Goal: Task Accomplishment & Management: Manage account settings

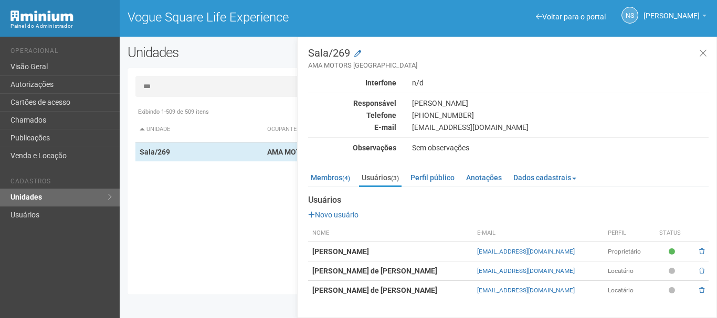
click at [133, 38] on div "Voltar para o portal Operacional Visão Geral Autorizações Cartões de acesso Cha…" at bounding box center [358, 178] width 717 height 282
click at [67, 59] on link "Visão Geral" at bounding box center [60, 67] width 120 height 18
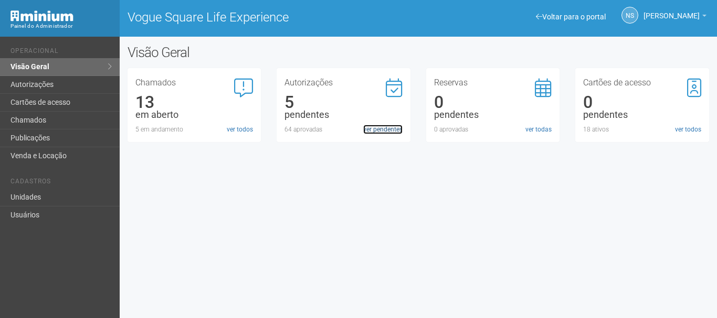
click at [381, 130] on link "ver pendentes" at bounding box center [382, 129] width 39 height 9
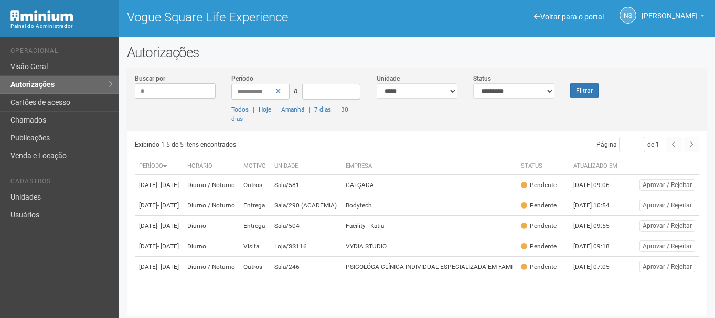
type input "*"
click at [49, 98] on link "Cartões de acesso" at bounding box center [59, 103] width 119 height 18
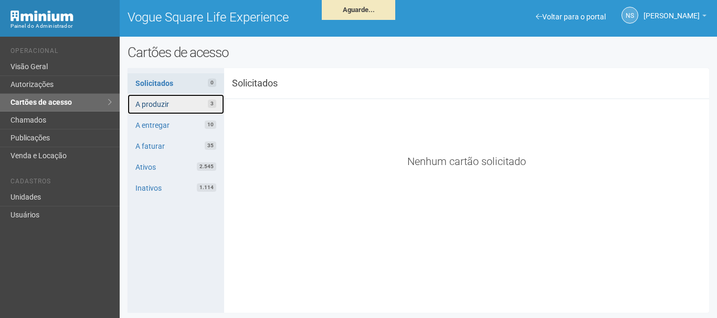
click at [180, 102] on link "A produzir 3" at bounding box center [175, 104] width 97 height 20
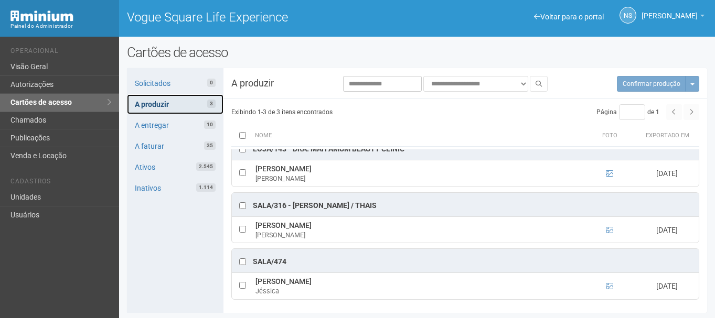
scroll to position [1, 0]
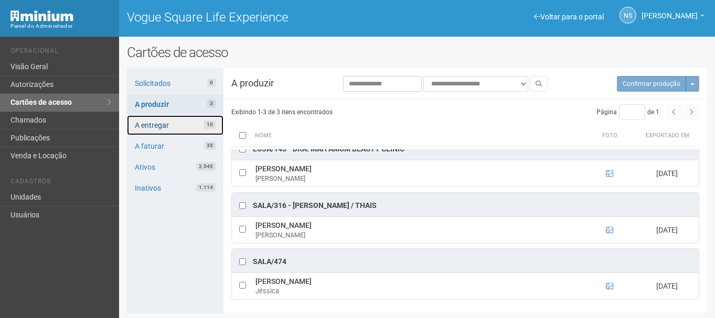
click at [180, 119] on link "A entregar 10" at bounding box center [175, 125] width 97 height 20
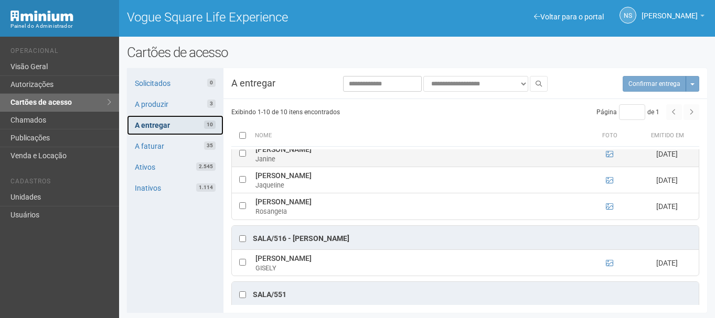
scroll to position [208, 0]
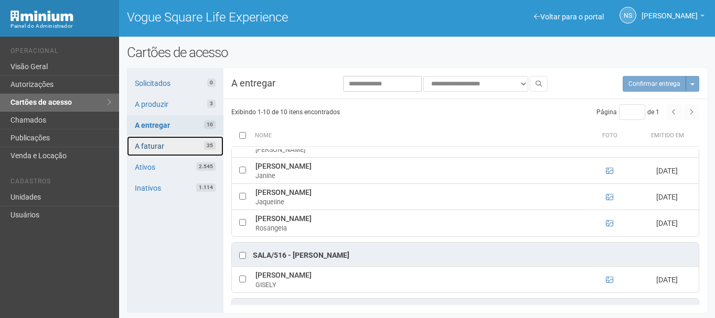
click at [176, 138] on link "A faturar 35" at bounding box center [175, 146] width 97 height 20
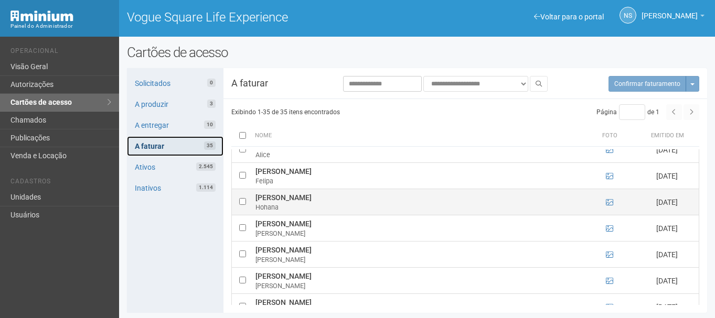
scroll to position [787, 0]
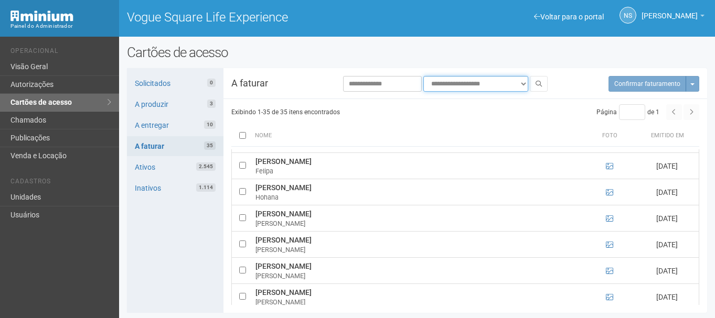
click at [476, 83] on select "**********" at bounding box center [475, 84] width 105 height 16
select select "**********"
click at [423, 76] on select "**********" at bounding box center [475, 84] width 105 height 16
click at [538, 83] on icon at bounding box center [539, 84] width 6 height 6
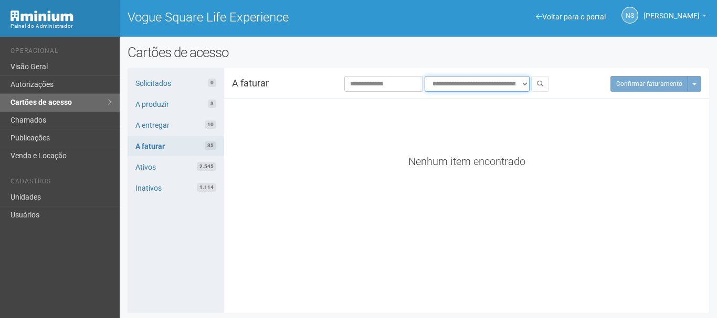
click at [482, 80] on select "**********" at bounding box center [476, 84] width 105 height 16
drag, startPoint x: 290, startPoint y: 161, endPoint x: 270, endPoint y: 145, distance: 25.0
click at [290, 160] on div "Nenhum item encontrado" at bounding box center [466, 161] width 469 height 9
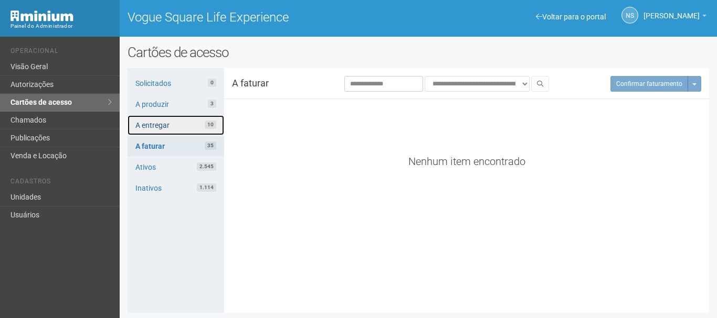
click at [188, 129] on link "A entregar 10" at bounding box center [175, 125] width 97 height 20
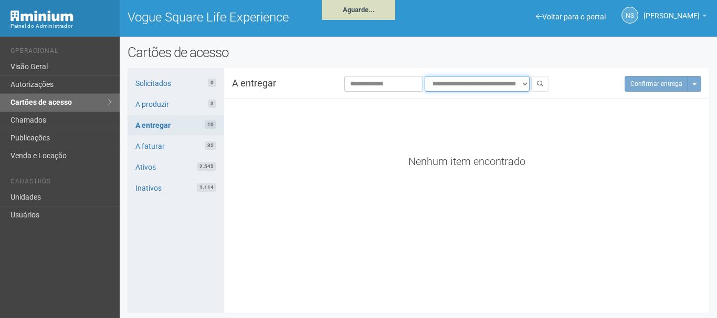
click at [470, 77] on select "**********" at bounding box center [476, 84] width 105 height 16
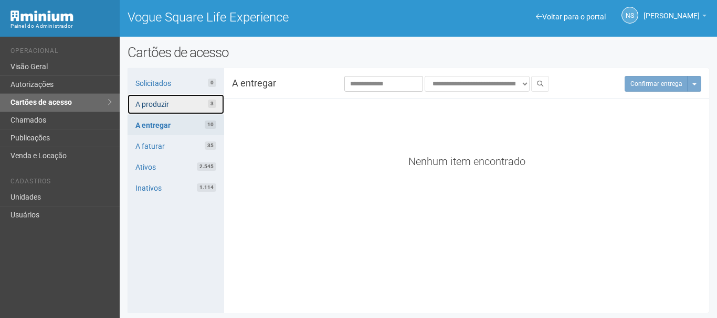
click at [160, 101] on link "A produzir 3" at bounding box center [175, 104] width 97 height 20
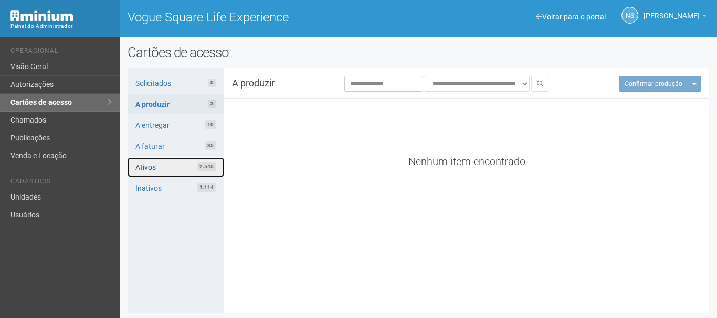
click at [166, 166] on link "Ativos 2.545" at bounding box center [175, 167] width 97 height 20
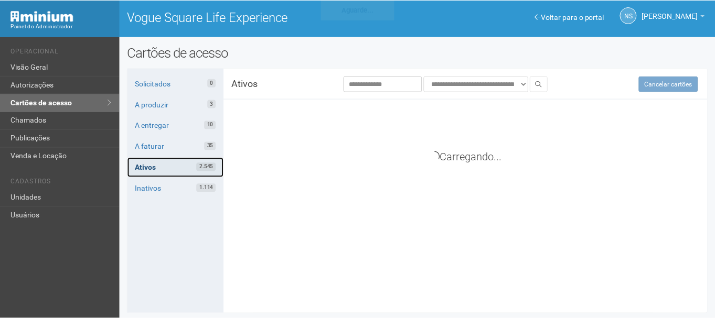
scroll to position [85, 0]
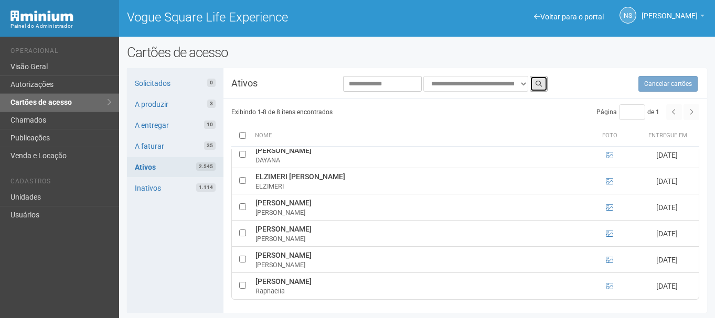
click at [541, 87] on button at bounding box center [539, 84] width 18 height 16
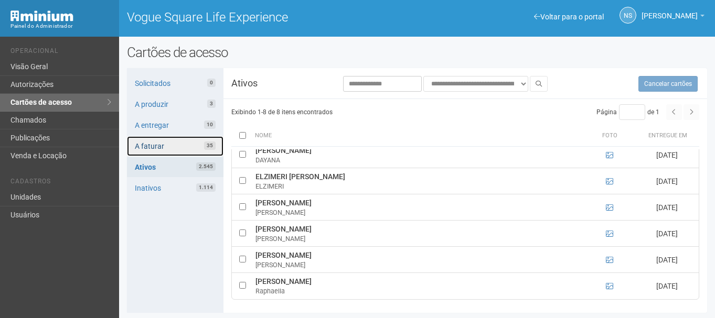
click at [199, 143] on link "A faturar 35" at bounding box center [175, 146] width 97 height 20
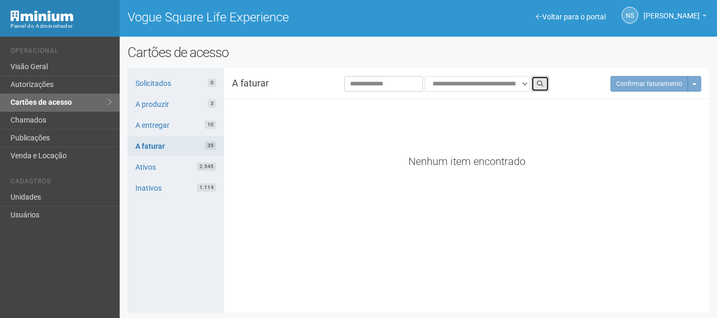
click at [539, 83] on icon at bounding box center [540, 84] width 6 height 6
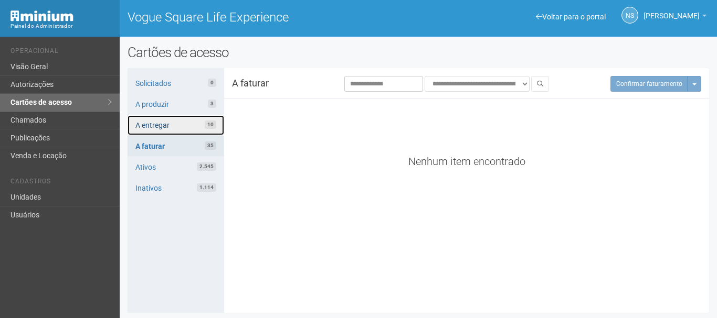
click at [196, 124] on link "A entregar 10" at bounding box center [175, 125] width 97 height 20
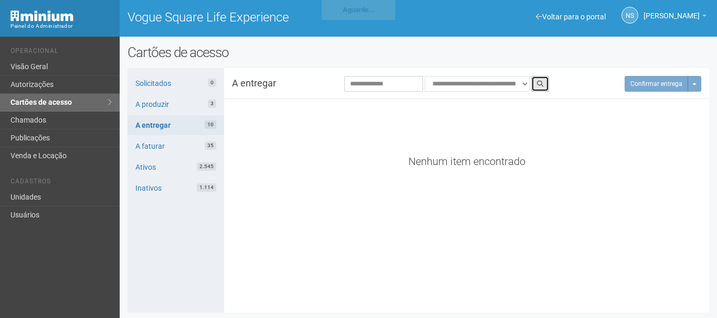
click at [540, 83] on icon at bounding box center [540, 84] width 6 height 6
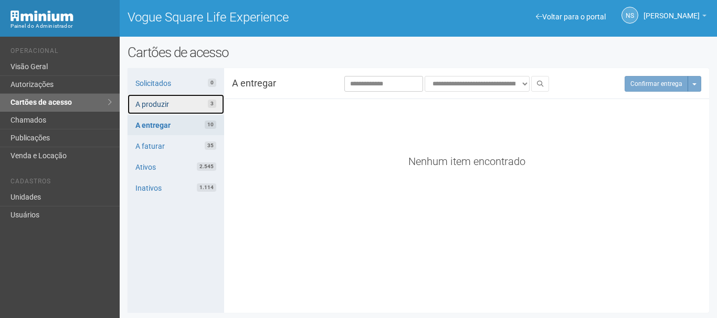
click at [179, 106] on link "A produzir 3" at bounding box center [175, 104] width 97 height 20
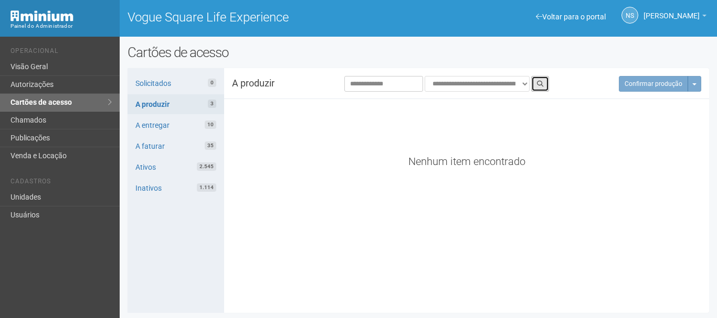
click at [543, 88] on button at bounding box center [540, 84] width 18 height 16
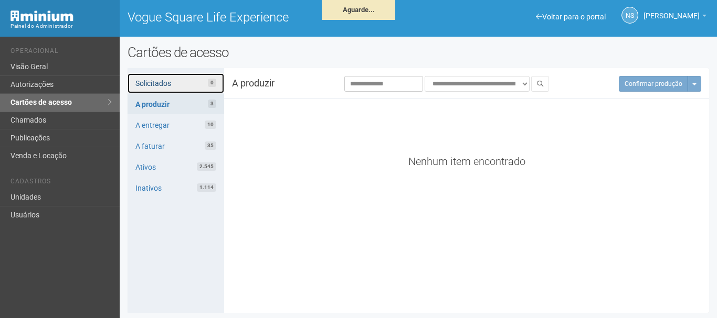
click at [203, 84] on link "Solicitados 0" at bounding box center [175, 83] width 97 height 20
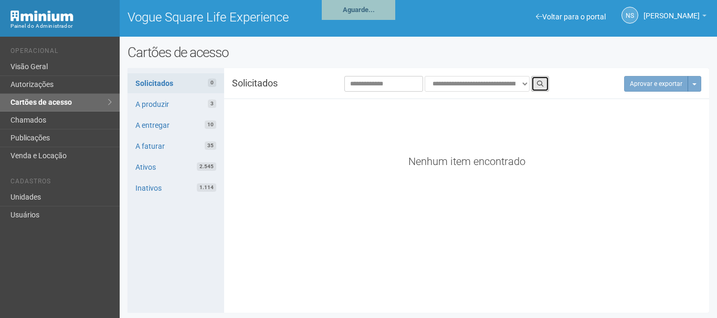
click at [539, 82] on icon at bounding box center [540, 84] width 6 height 6
click at [365, 74] on div "**********" at bounding box center [417, 190] width 581 height 245
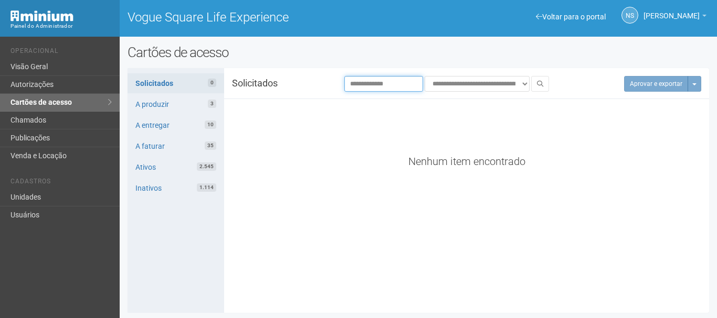
click at [370, 81] on input "text" at bounding box center [383, 84] width 79 height 16
type input "***"
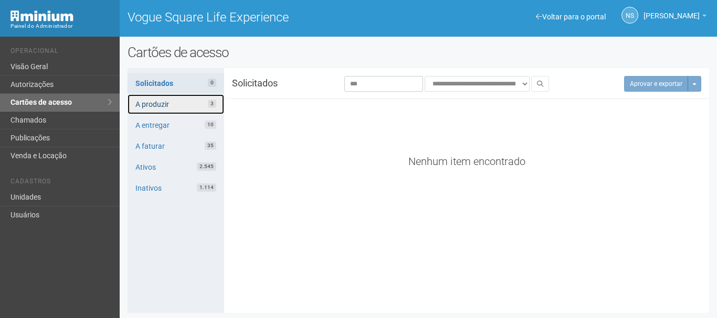
drag, startPoint x: 156, startPoint y: 111, endPoint x: 158, endPoint y: 105, distance: 6.1
click at [156, 110] on link "A produzir 3" at bounding box center [175, 104] width 97 height 20
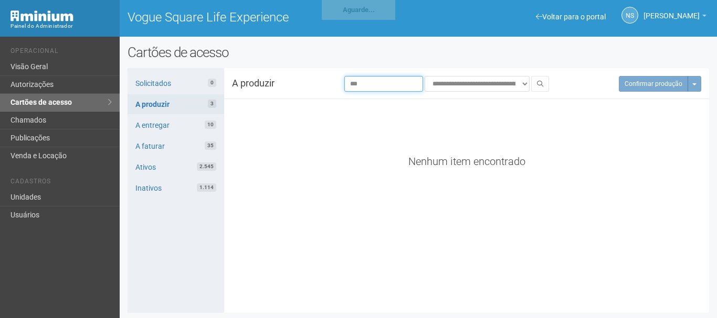
click at [377, 83] on input "***" at bounding box center [383, 84] width 79 height 16
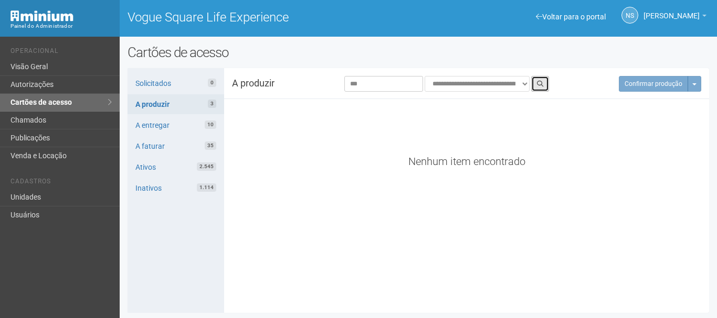
click at [545, 80] on button at bounding box center [540, 84] width 18 height 16
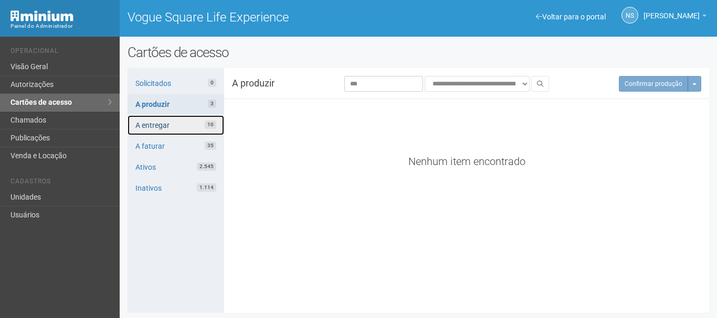
click at [185, 121] on link "A entregar 10" at bounding box center [175, 125] width 97 height 20
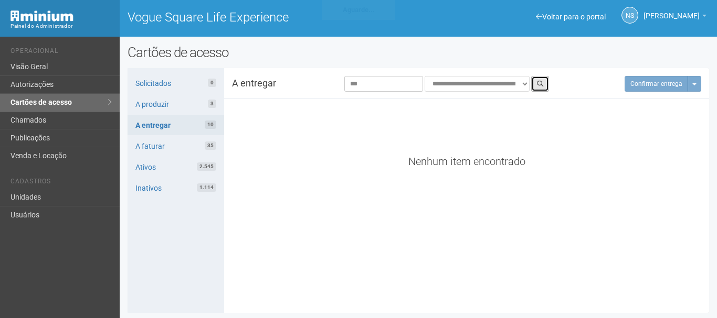
click at [544, 82] on button at bounding box center [540, 84] width 18 height 16
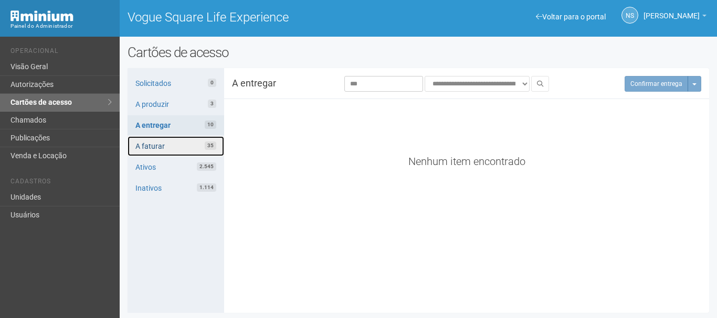
click at [175, 149] on link "A faturar 35" at bounding box center [175, 146] width 97 height 20
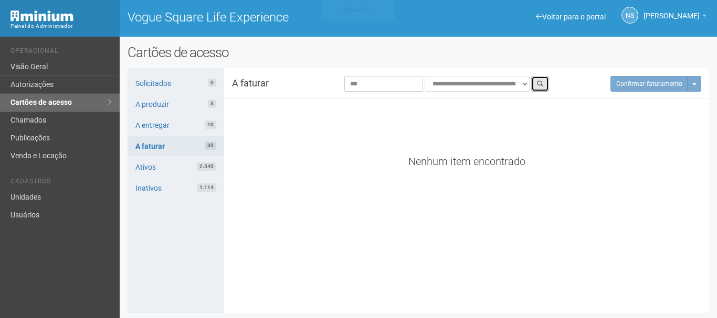
click at [542, 82] on icon at bounding box center [540, 84] width 6 height 6
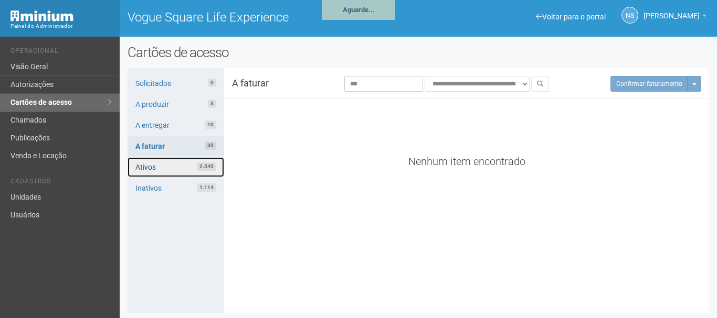
click at [165, 165] on link "Ativos 2.545" at bounding box center [175, 167] width 97 height 20
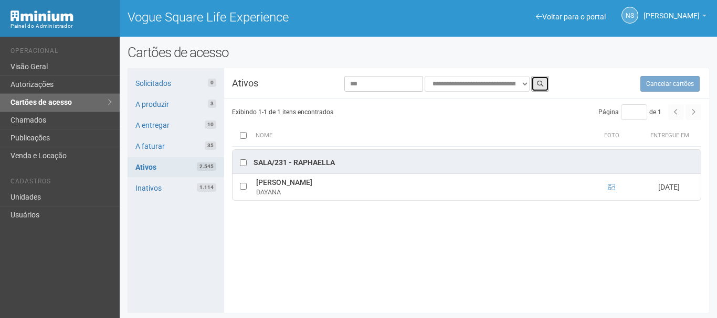
click at [543, 83] on icon at bounding box center [540, 84] width 6 height 6
click at [47, 194] on link "Unidades" at bounding box center [60, 198] width 120 height 18
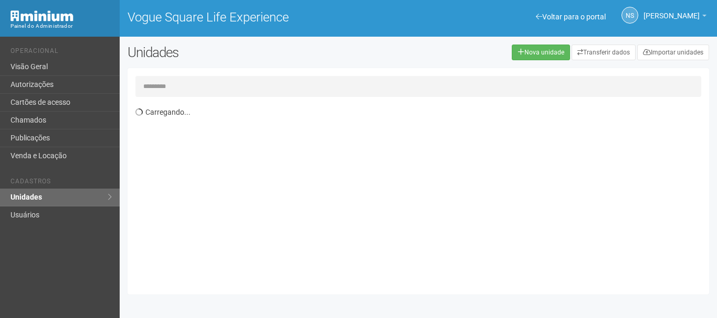
click at [170, 94] on input "text" at bounding box center [417, 86] width 565 height 21
click at [307, 90] on input "***" at bounding box center [417, 86] width 565 height 21
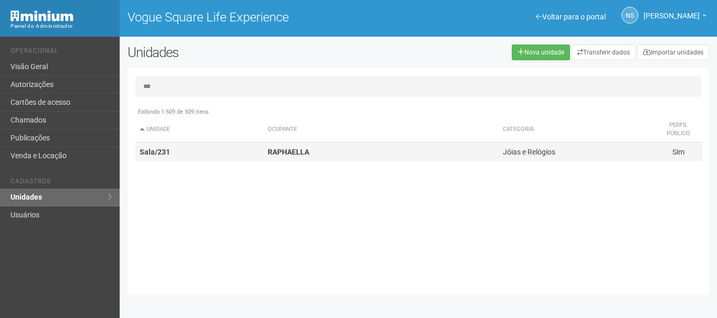
click at [272, 157] on td "RAPHAELLA" at bounding box center [380, 152] width 235 height 19
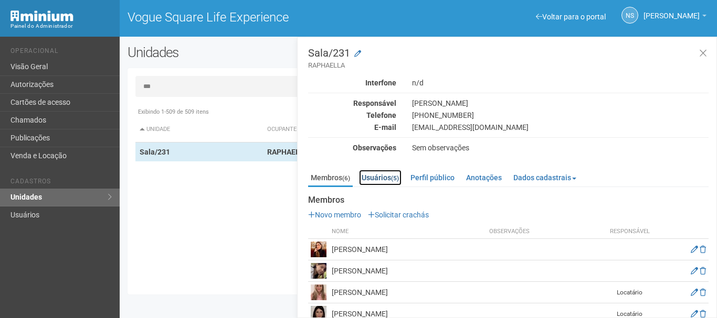
click at [384, 176] on link "Usuários (5)" at bounding box center [380, 178] width 42 height 16
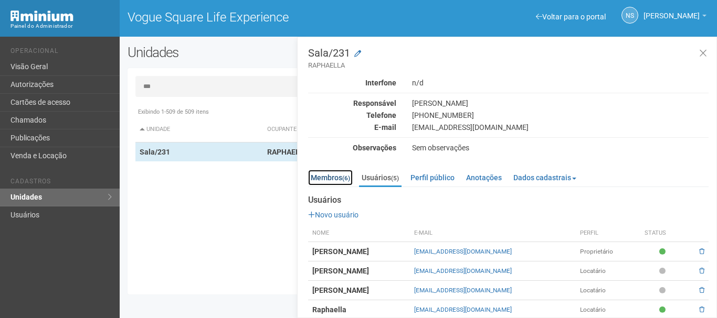
click at [340, 175] on link "Membros (6)" at bounding box center [330, 178] width 45 height 16
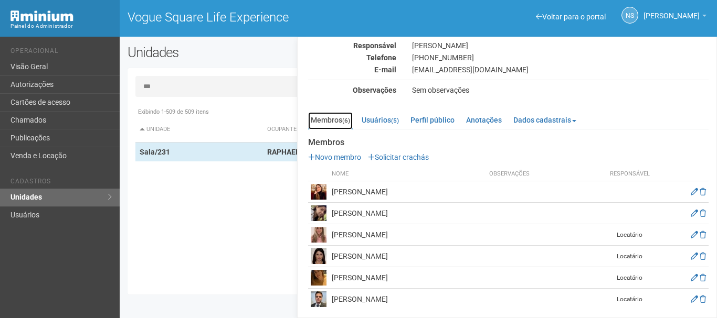
scroll to position [60, 0]
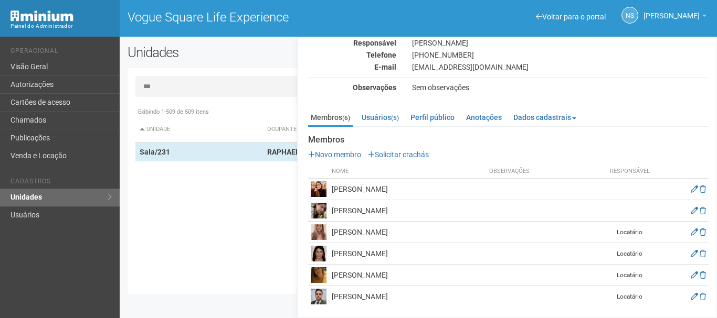
click at [343, 233] on td "[PERSON_NAME]" at bounding box center [407, 233] width 157 height 22
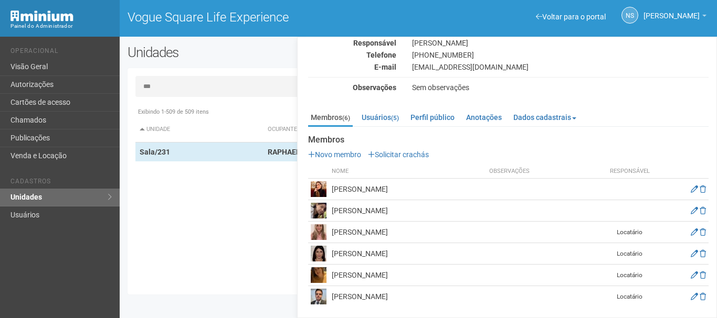
click at [213, 168] on div "Exibindo 1-509 de 509 itens Unidade Ocupante Categoria Perfil público Loja/101 …" at bounding box center [421, 194] width 573 height 185
click at [168, 80] on input "***" at bounding box center [417, 86] width 565 height 21
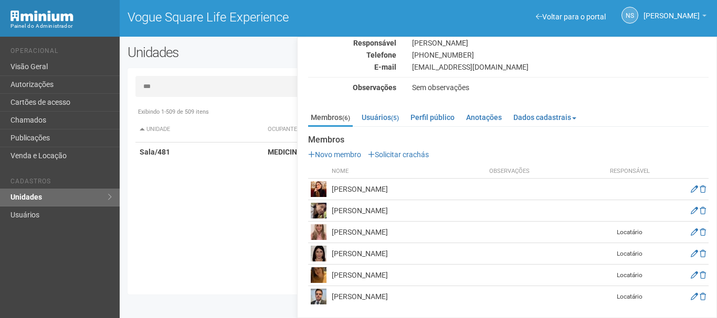
type input "***"
click at [176, 162] on div "Exibindo 1-509 de 509 itens Unidade Ocupante Categoria Perfil público Loja/101 …" at bounding box center [421, 194] width 573 height 185
click at [174, 146] on td "Sala/481" at bounding box center [199, 152] width 128 height 19
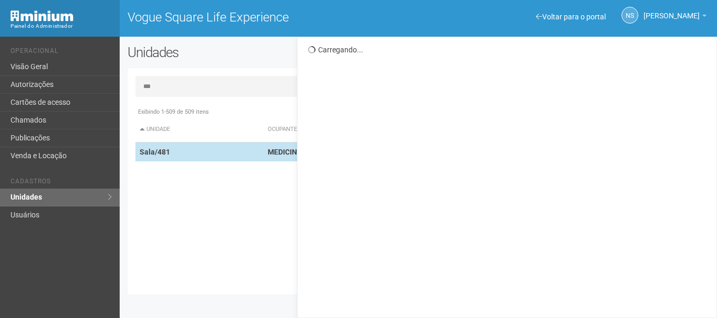
scroll to position [0, 0]
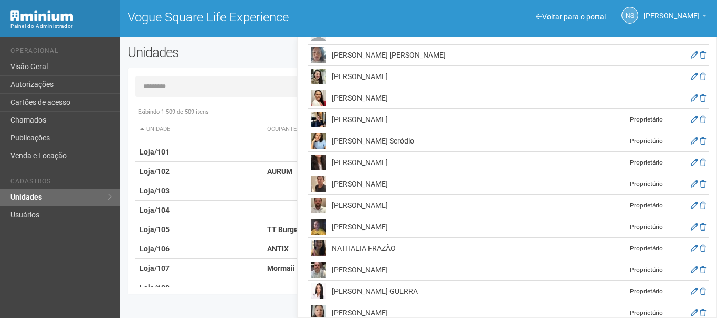
scroll to position [233, 0]
